Goal: Check status: Check status

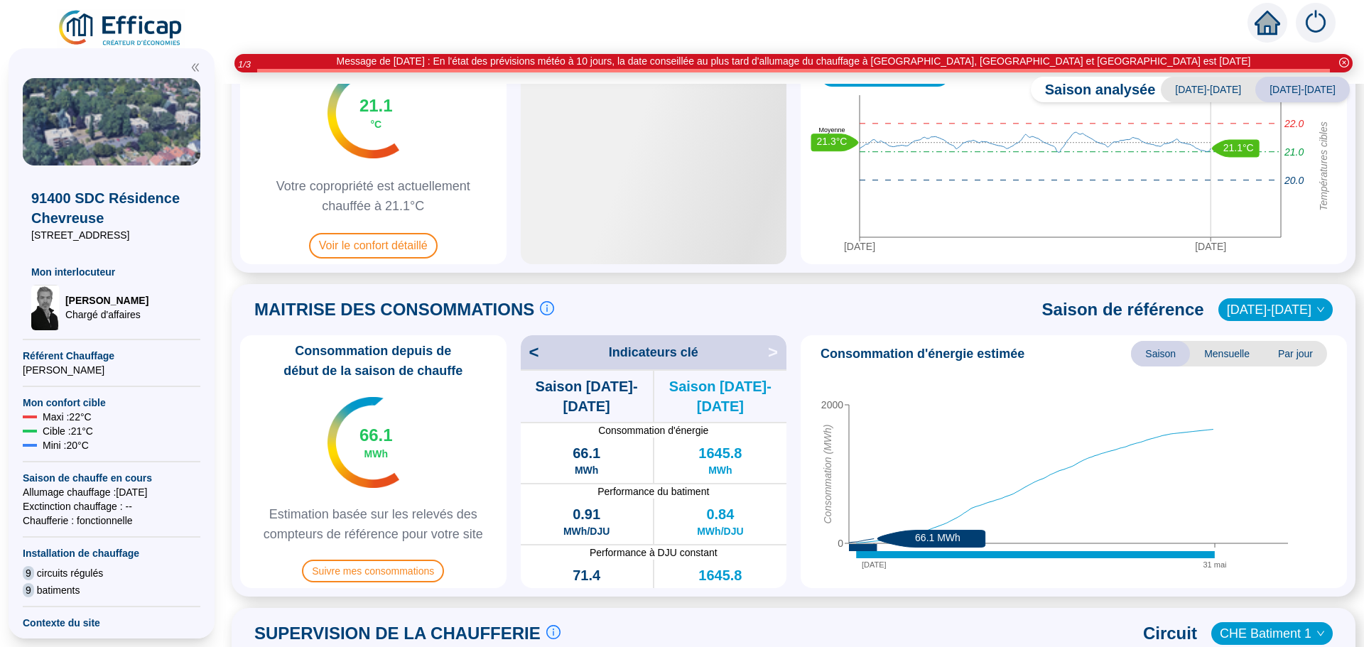
scroll to position [84, 0]
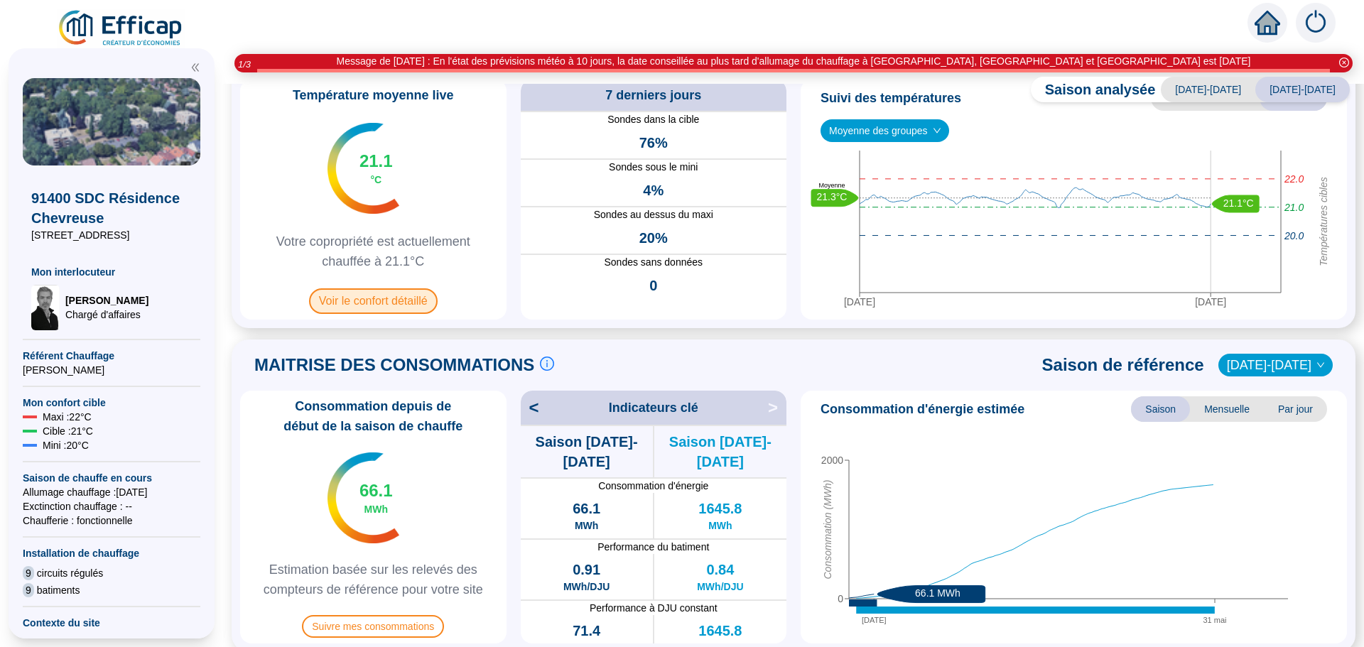
click at [377, 293] on span "Voir le confort détaillé" at bounding box center [373, 301] width 129 height 26
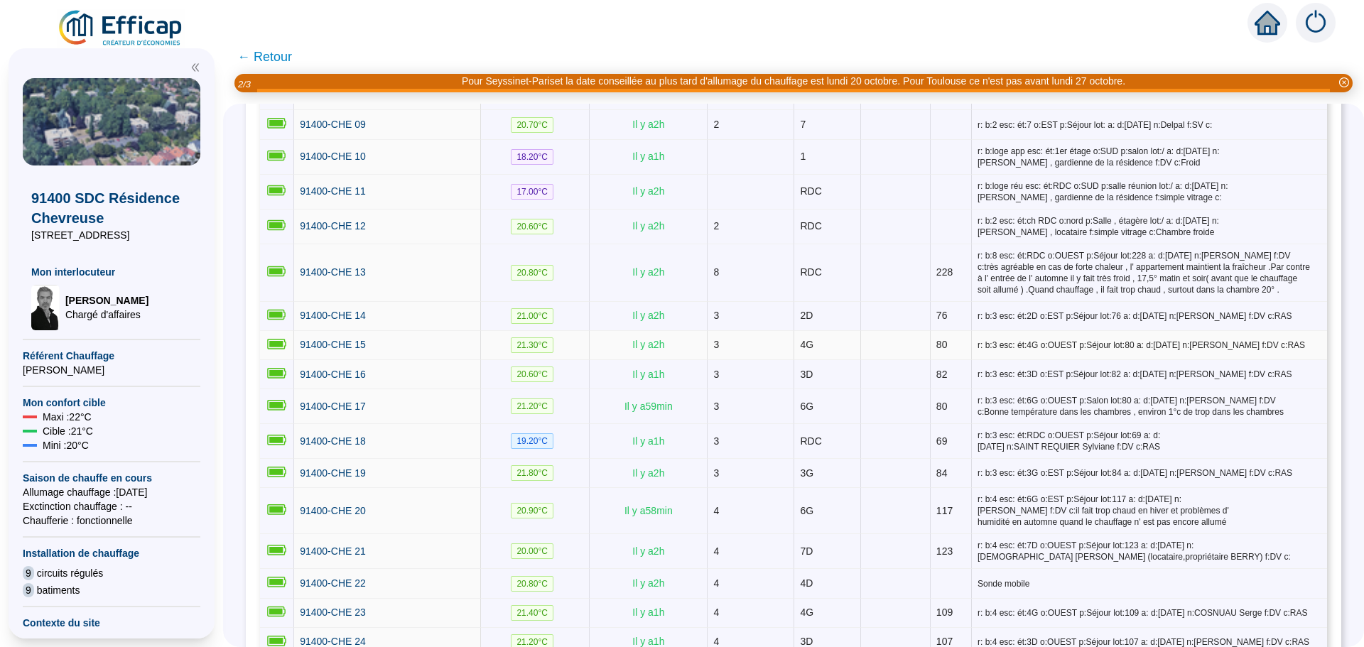
scroll to position [639, 0]
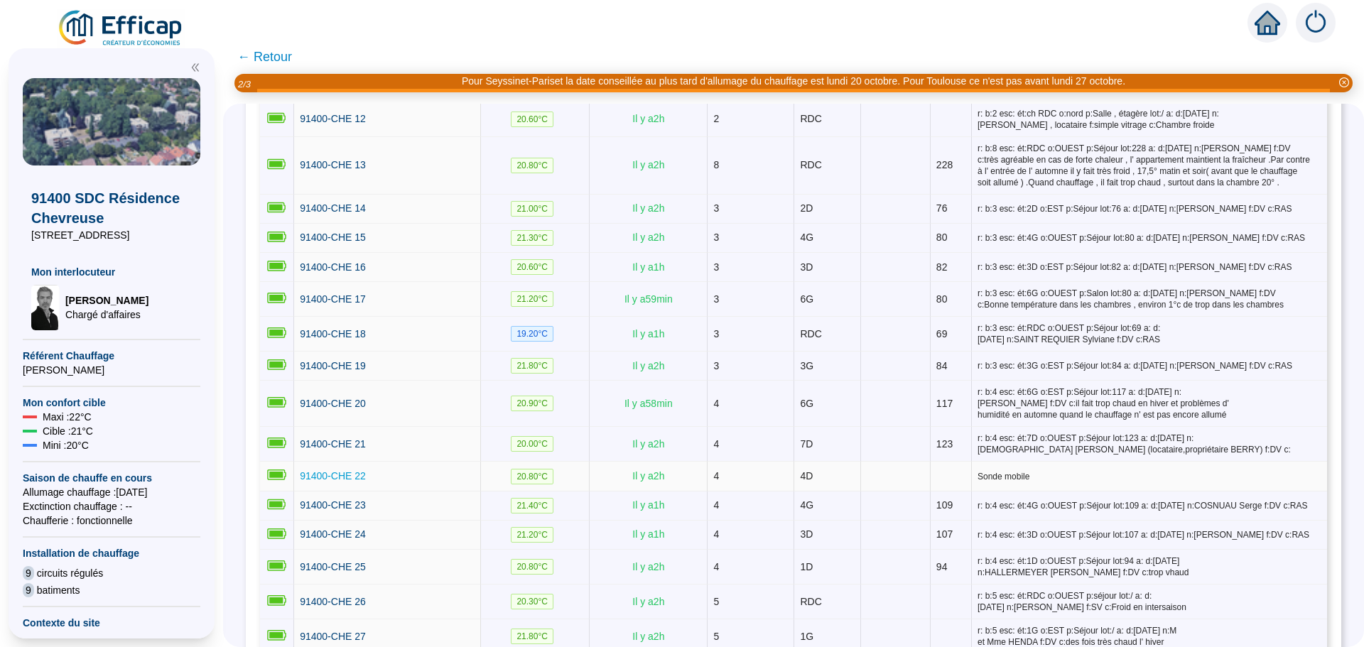
click at [343, 470] on span "91400-CHE 22" at bounding box center [333, 475] width 66 height 11
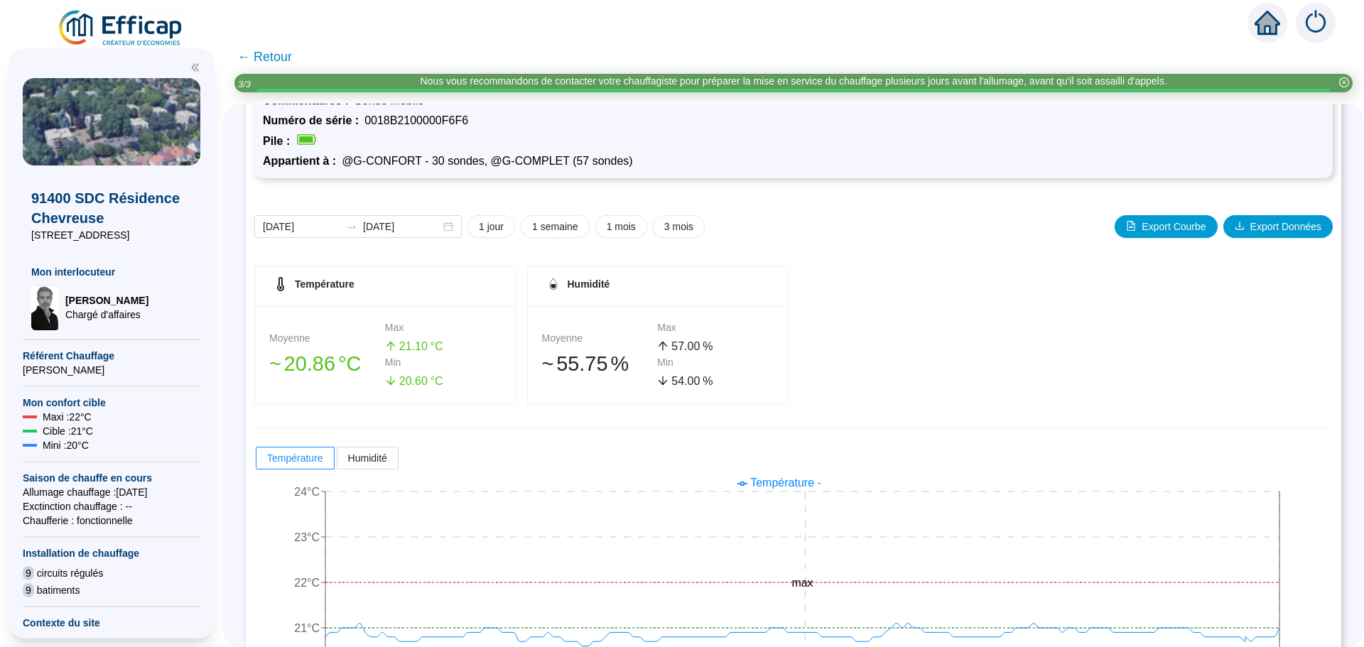
scroll to position [141, 0]
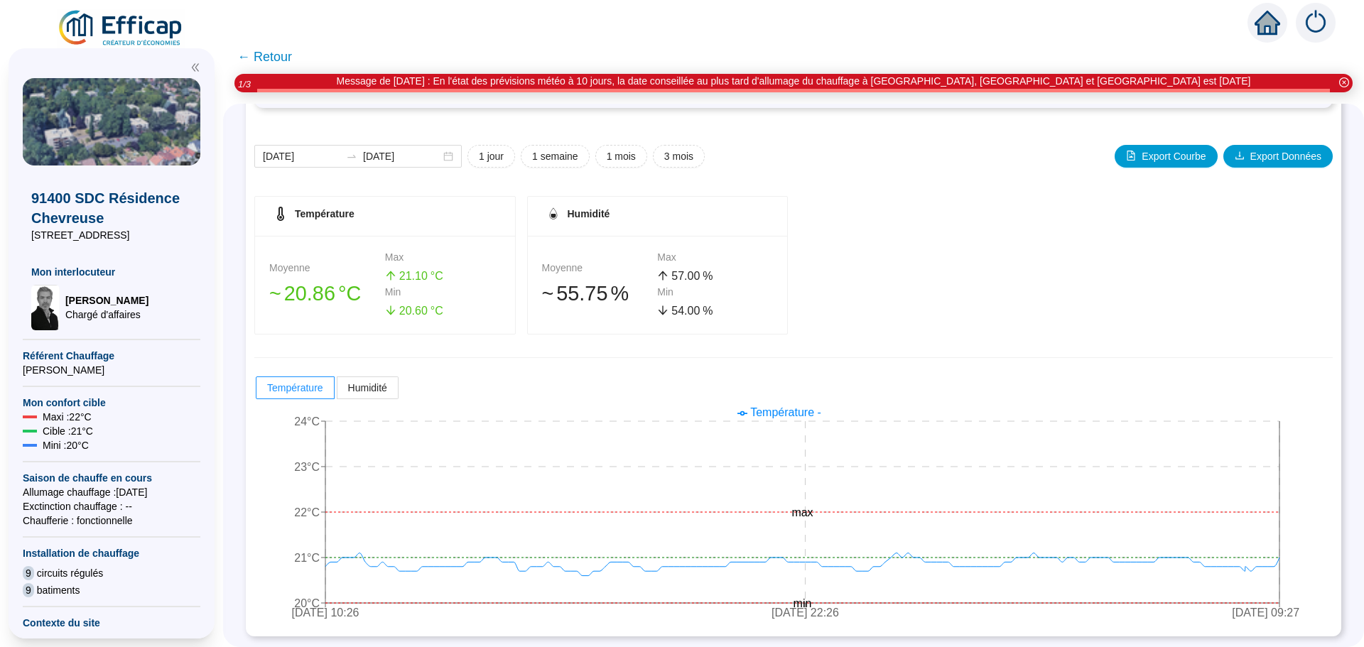
click at [272, 60] on span "← Retour" at bounding box center [264, 57] width 55 height 20
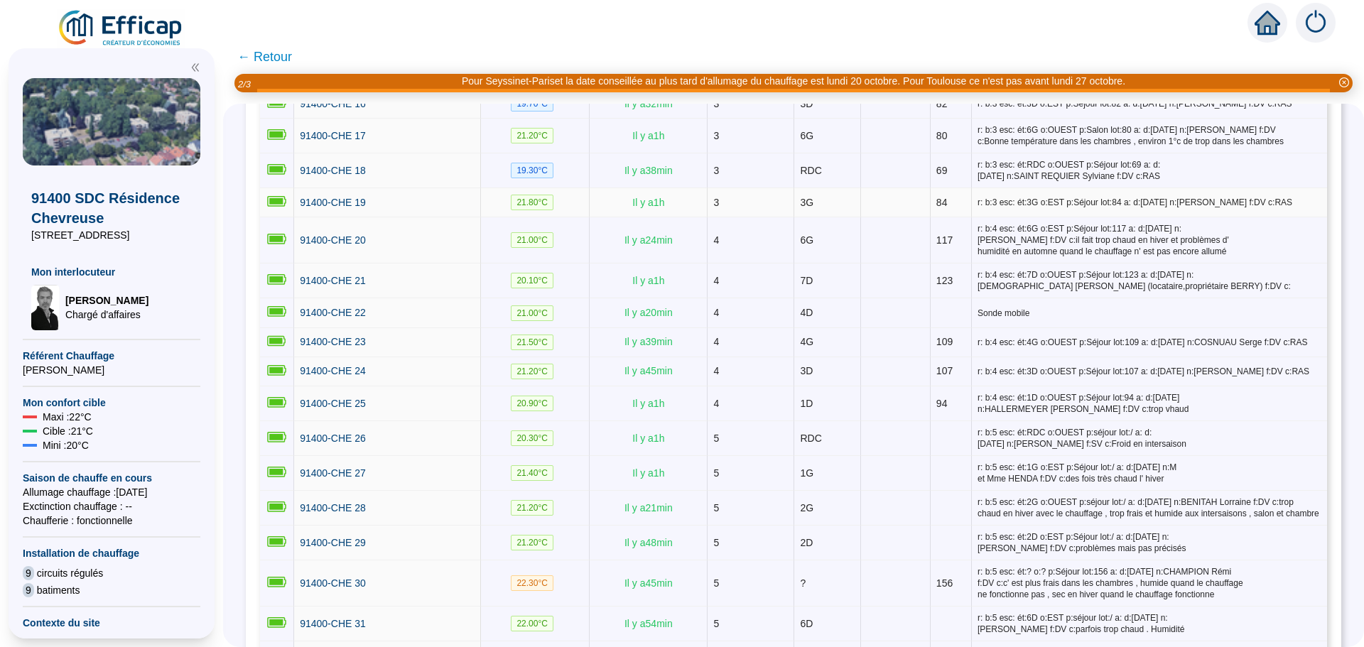
scroll to position [924, 0]
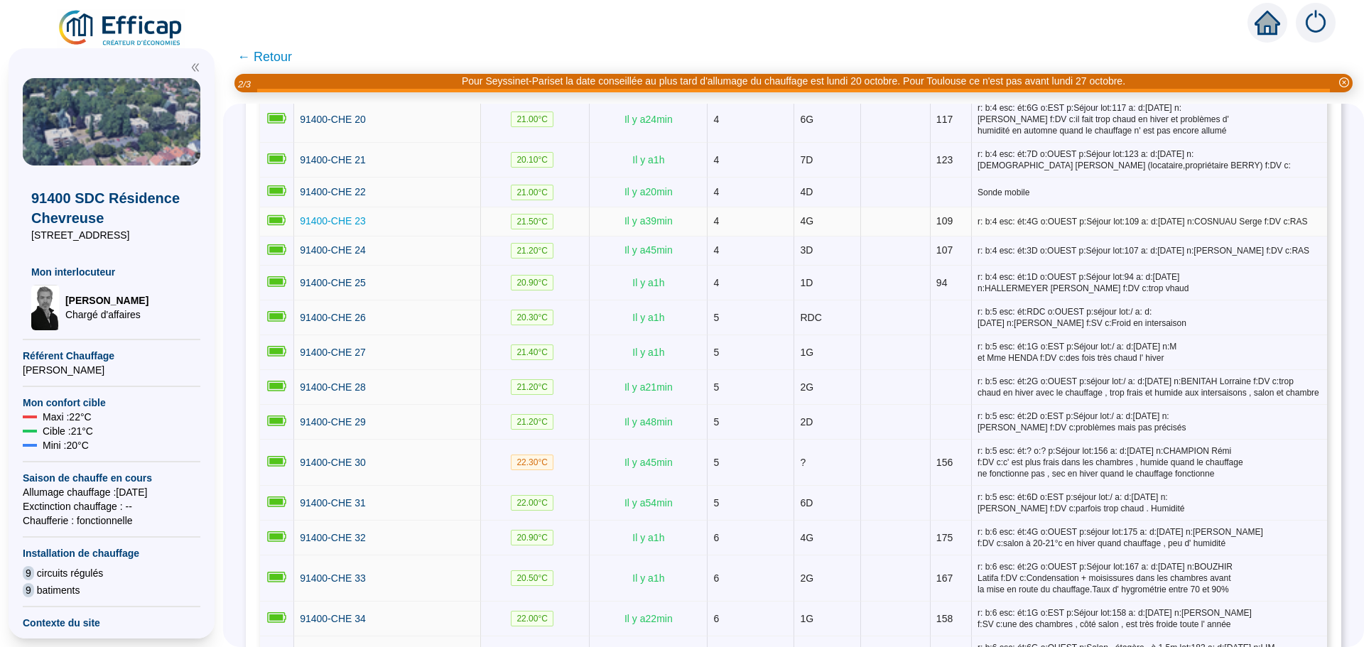
click at [353, 215] on span "91400-CHE 23" at bounding box center [333, 220] width 66 height 11
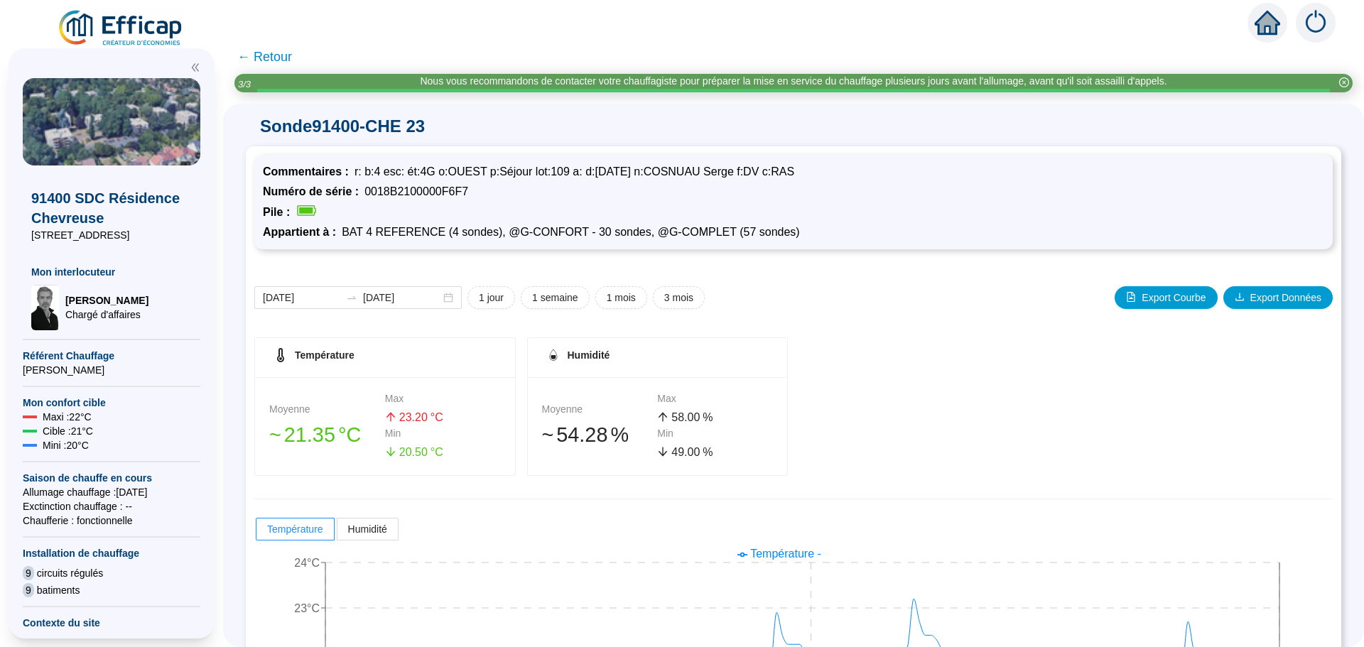
scroll to position [141, 0]
